Goal: Task Accomplishment & Management: Manage account settings

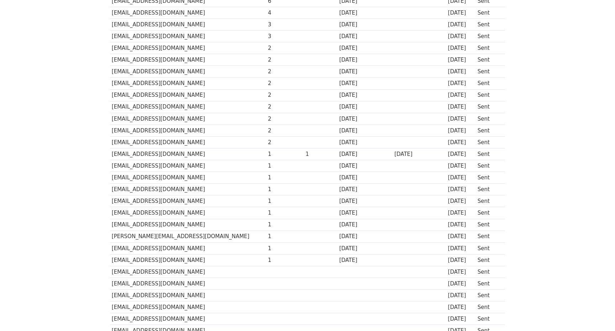
scroll to position [151, 0]
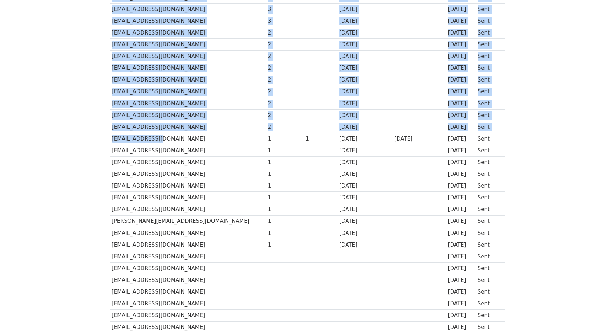
drag, startPoint x: 151, startPoint y: 139, endPoint x: 83, endPoint y: 139, distance: 68.3
click at [83, 139] on body "MergeMail Campaigns Templates Reports Open Gmail Daily emails left: 50 Help [PE…" at bounding box center [307, 213] width 615 height 729
drag, startPoint x: 106, startPoint y: 138, endPoint x: 158, endPoint y: 139, distance: 51.9
click at [158, 138] on div "Recipient ↑ ↓ Opens ↑ ↓ Clicks ↑ ↓ Last opened ↑ ↓ Last clicked ↑ ↓ Sent ↑ ↓ St…" at bounding box center [307, 257] width 405 height 586
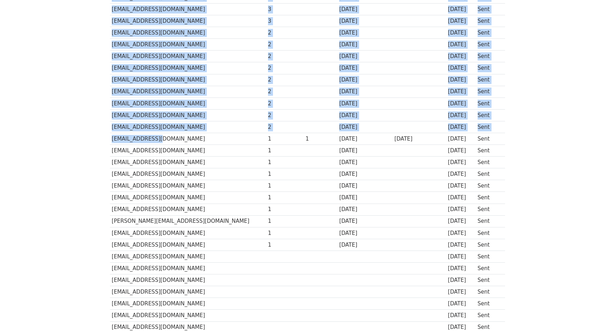
click at [158, 139] on td "[EMAIL_ADDRESS][DOMAIN_NAME]" at bounding box center [188, 139] width 156 height 12
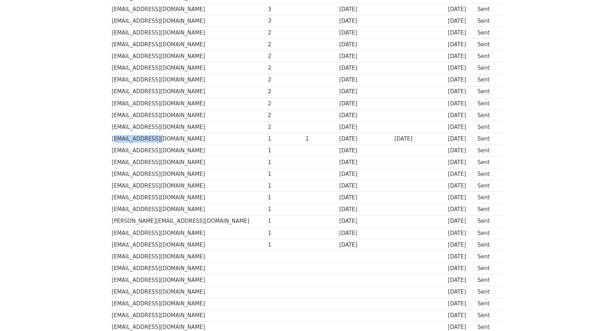
drag, startPoint x: 151, startPoint y: 139, endPoint x: 111, endPoint y: 139, distance: 40.2
click at [111, 139] on td "[EMAIL_ADDRESS][DOMAIN_NAME]" at bounding box center [188, 139] width 156 height 12
copy td "[EMAIL_ADDRESS][DOMAIN_NAME]"
